Goal: Information Seeking & Learning: Learn about a topic

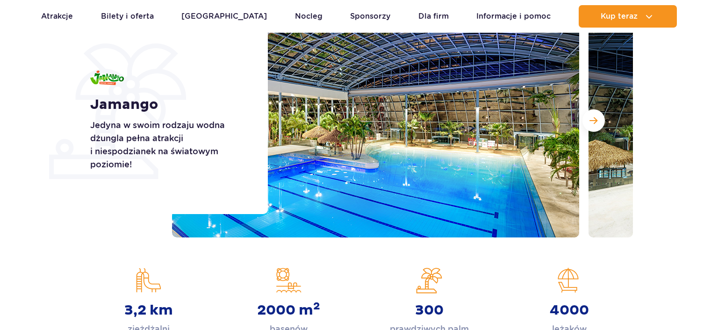
scroll to position [148, 0]
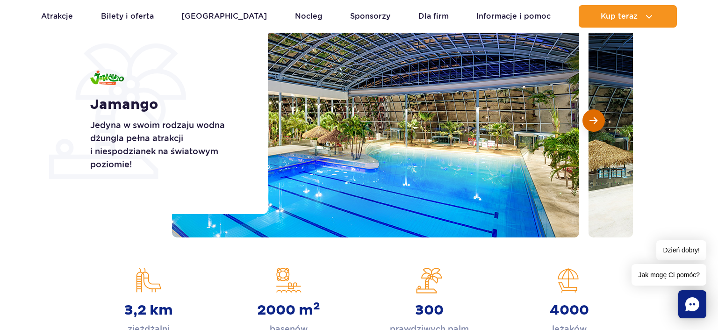
click at [593, 123] on span "Następny slajd" at bounding box center [593, 120] width 8 height 8
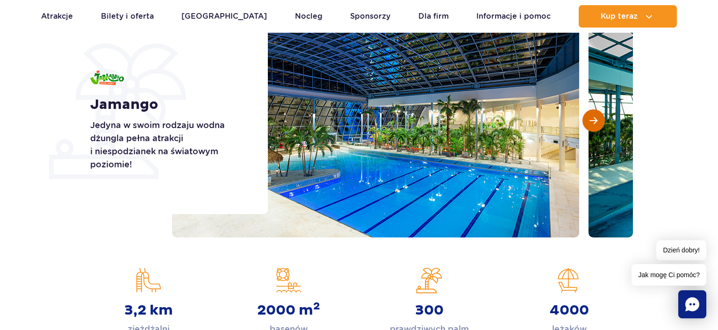
click at [593, 123] on span "Następny slajd" at bounding box center [593, 120] width 8 height 8
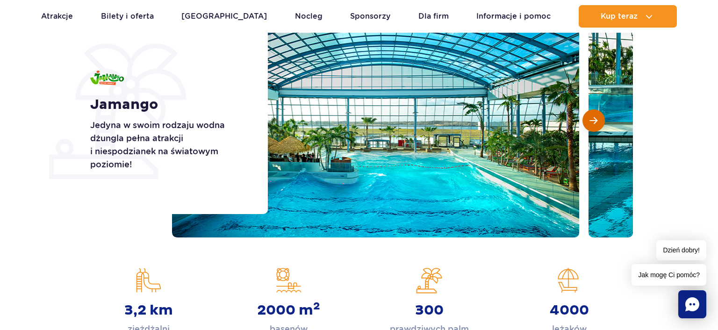
click at [593, 123] on span "Następny slajd" at bounding box center [593, 120] width 8 height 8
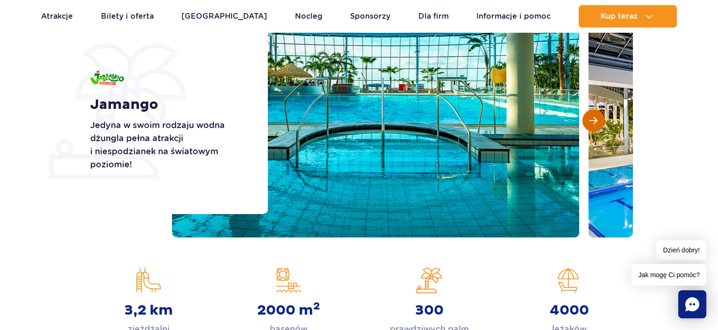
click at [593, 123] on span "Następny slajd" at bounding box center [593, 120] width 8 height 8
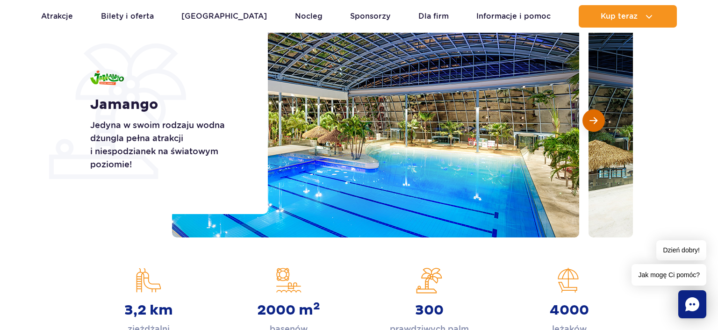
click at [593, 123] on span "Następny slajd" at bounding box center [593, 120] width 8 height 8
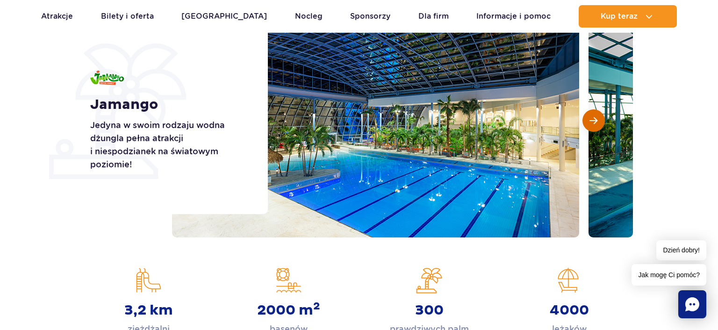
click at [593, 123] on span "Następny slajd" at bounding box center [593, 120] width 8 height 8
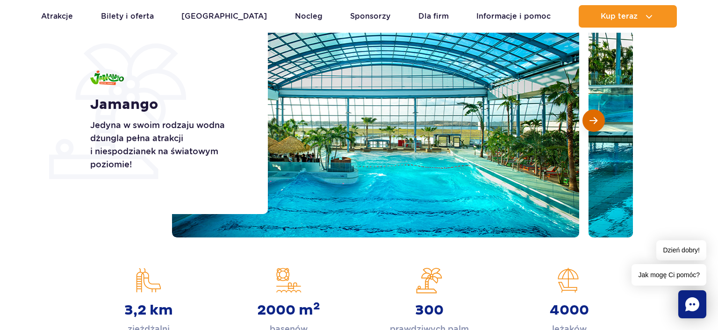
click at [593, 123] on span "Następny slajd" at bounding box center [593, 120] width 8 height 8
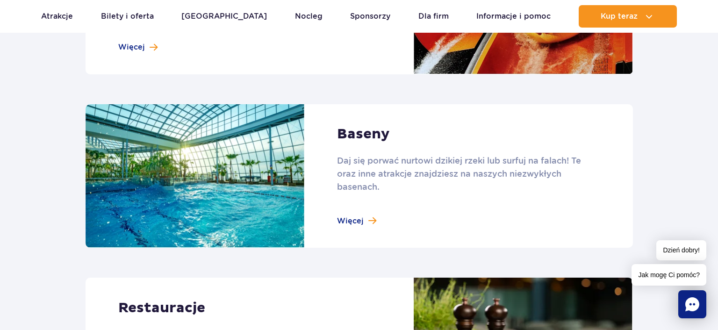
scroll to position [937, 0]
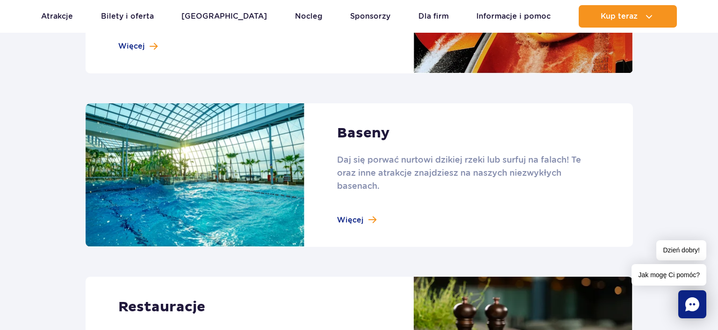
click at [349, 217] on link at bounding box center [359, 175] width 547 height 144
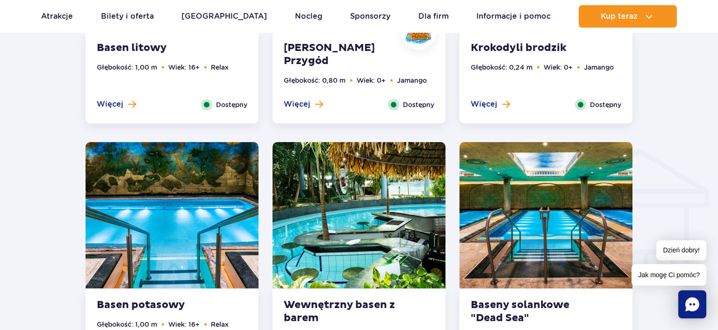
scroll to position [1036, 0]
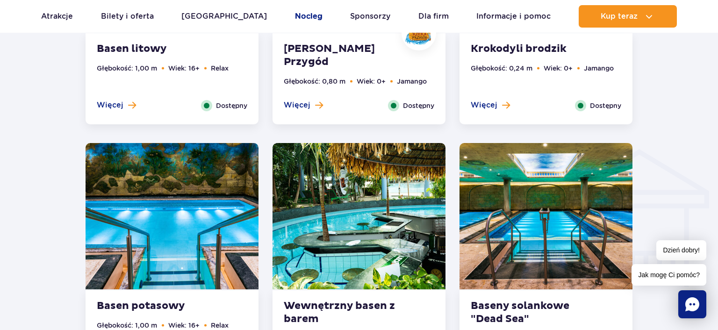
click at [295, 18] on link "Nocleg" at bounding box center [309, 16] width 28 height 22
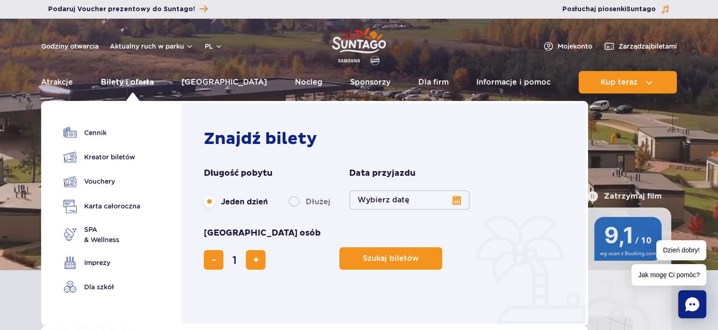
click at [145, 85] on link "Bilety i oferta" at bounding box center [127, 82] width 53 height 22
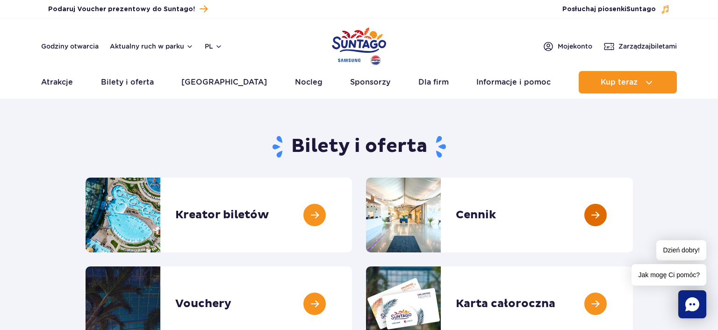
click at [633, 214] on link at bounding box center [633, 215] width 0 height 75
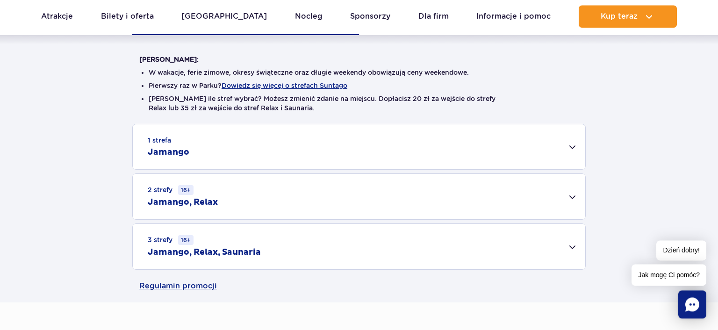
scroll to position [247, 0]
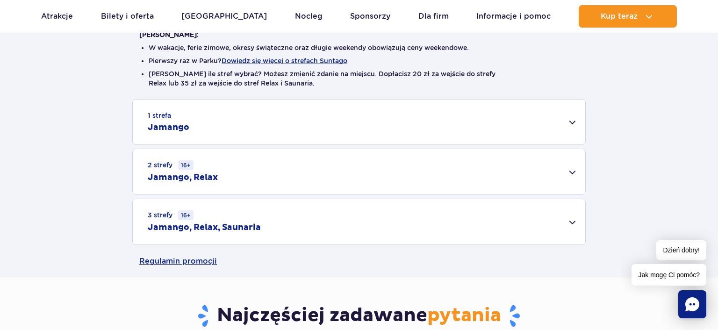
click at [572, 124] on div "1 strefa Jamango" at bounding box center [359, 122] width 452 height 45
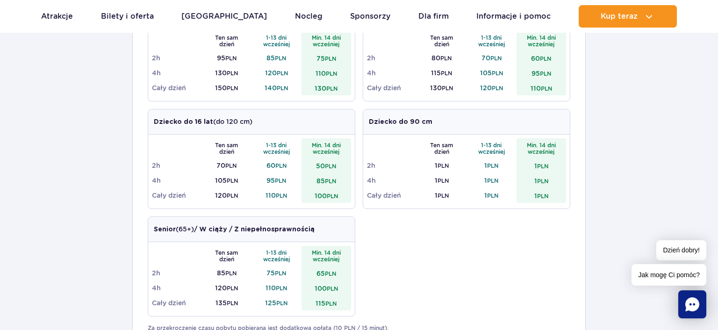
scroll to position [296, 0]
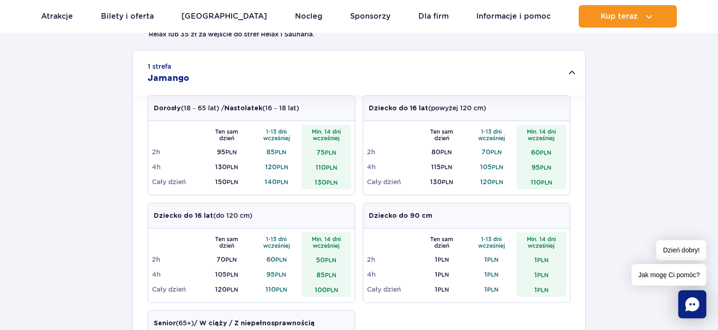
click at [638, 92] on div "1 strefa Jamango Dorosły (18 – 65 lat) / Nastolatek (16 – 18 lat) Ten sam dzień…" at bounding box center [359, 293] width 718 height 486
